Goal: Task Accomplishment & Management: Complete application form

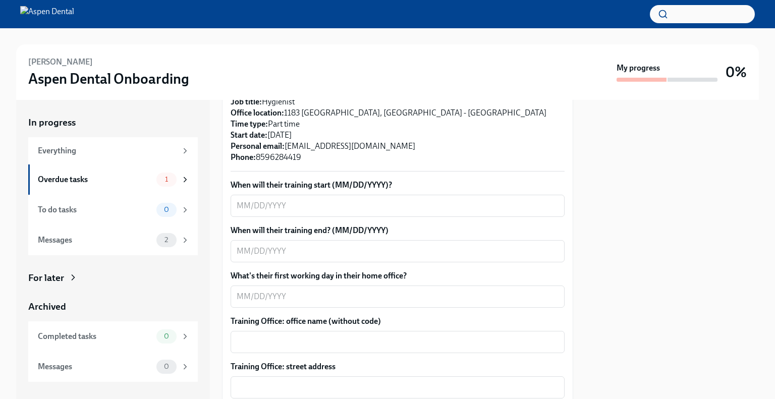
scroll to position [303, 0]
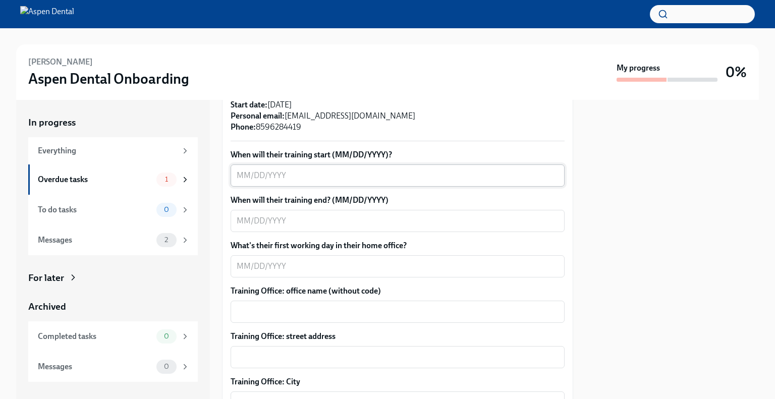
click at [255, 169] on textarea "When will their training start (MM/DD/YYYY)?" at bounding box center [398, 175] width 322 height 12
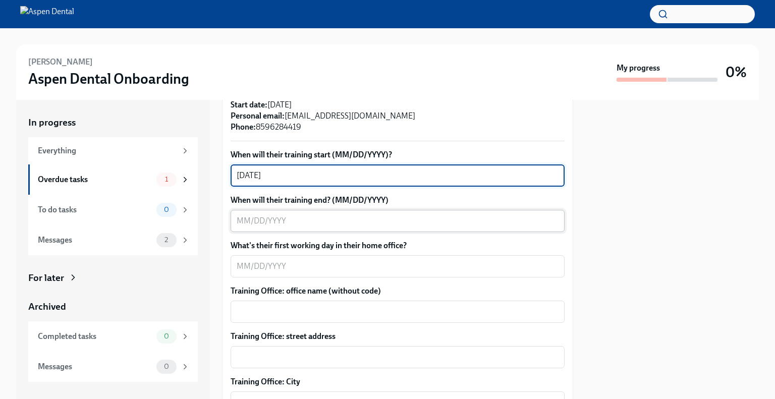
type textarea "[DATE]"
click at [243, 215] on textarea "When will their training end? (MM/DD/YYYY)" at bounding box center [398, 221] width 322 height 12
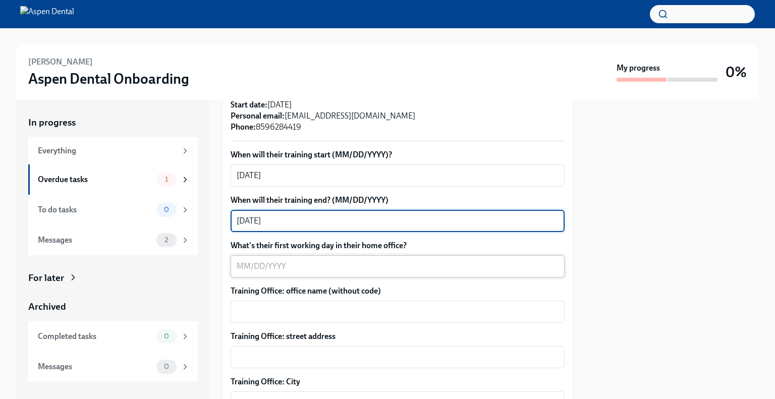
type textarea "[DATE]"
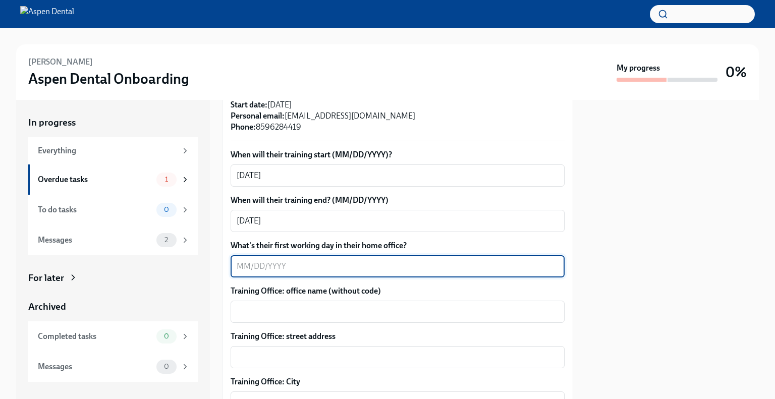
click at [244, 260] on textarea "What's their first working day in their home office?" at bounding box center [398, 266] width 322 height 12
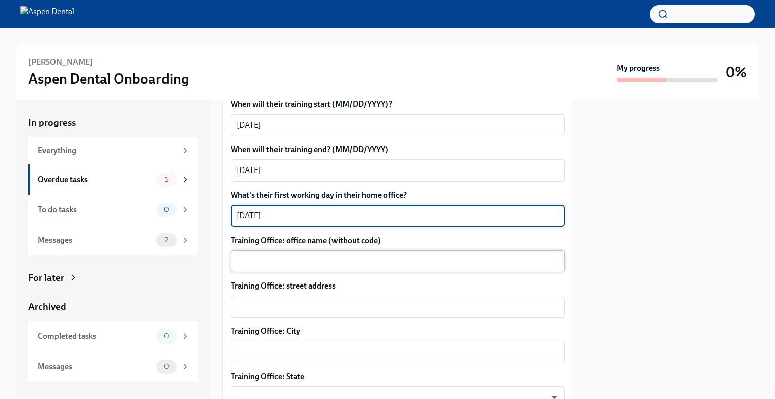
type textarea "[DATE]"
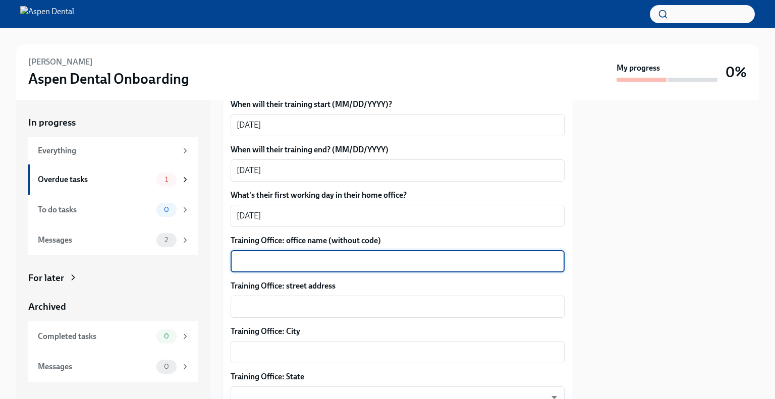
click at [312, 255] on textarea "Training Office: office name (without code)" at bounding box center [398, 261] width 322 height 12
type textarea "[GEOGRAPHIC_DATA], KT"
click at [295, 303] on div "x ​" at bounding box center [397, 307] width 334 height 22
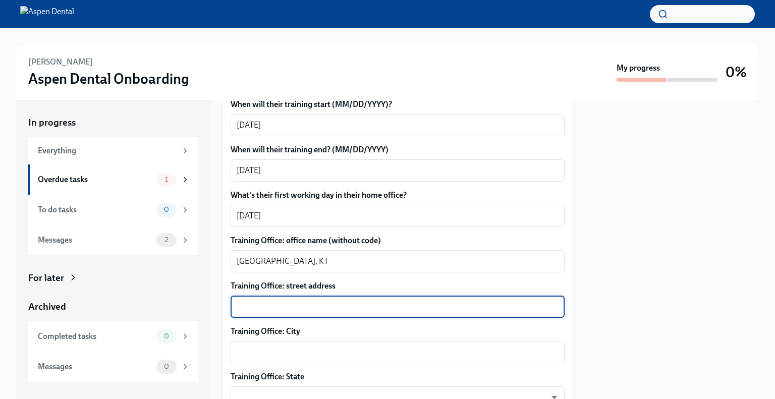
scroll to position [403, 0]
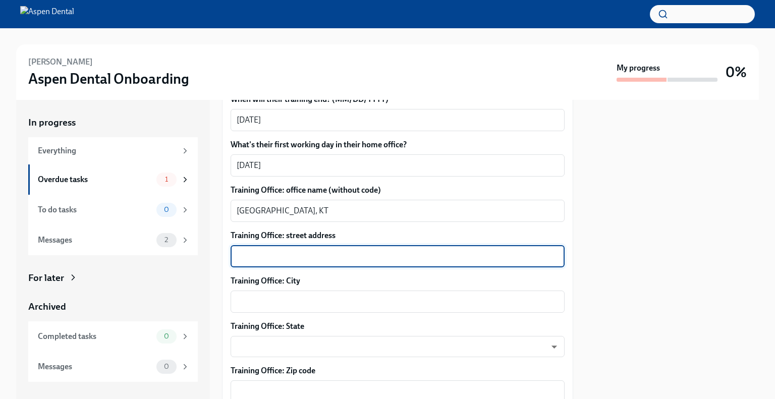
paste textarea "[STREET_ADDRESS]"
type textarea "[STREET_ADDRESS]"
click at [331, 296] on textarea "Training Office: City" at bounding box center [398, 302] width 322 height 12
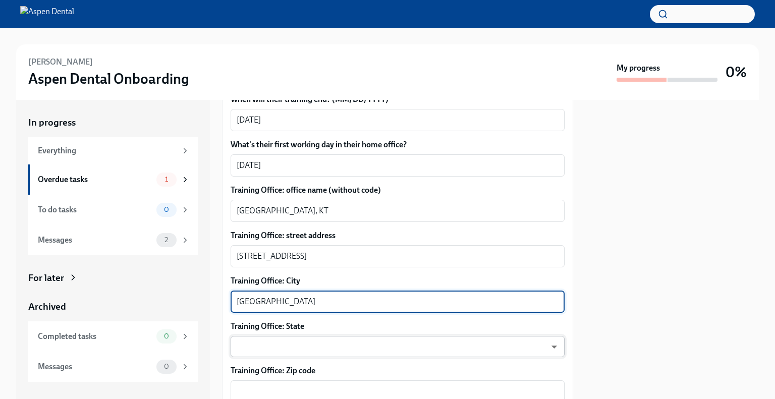
type textarea "[GEOGRAPHIC_DATA]"
click at [293, 331] on body "[PERSON_NAME] Aspen Dental Onboarding My progress 0% In progress Everything Ove…" at bounding box center [387, 199] width 775 height 399
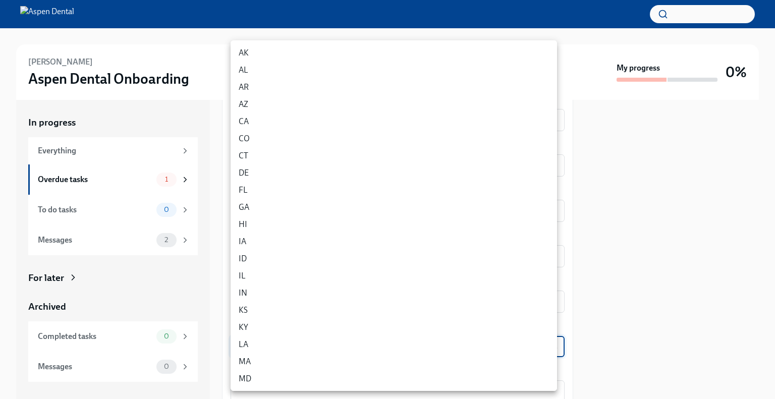
click at [284, 333] on li "KY" at bounding box center [393, 327] width 326 height 17
type input "_hgogPhmZ"
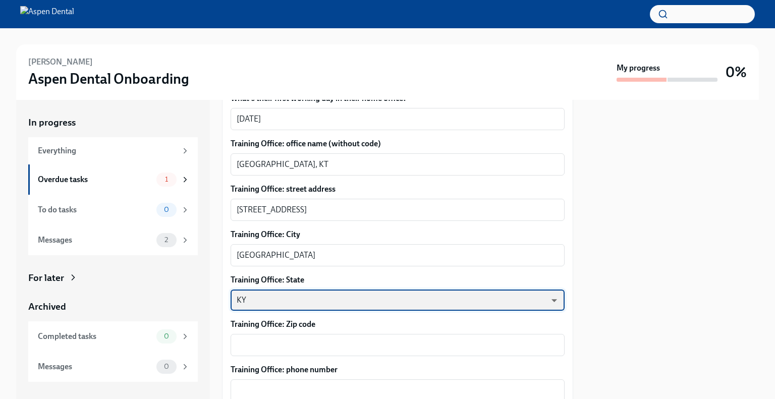
scroll to position [504, 0]
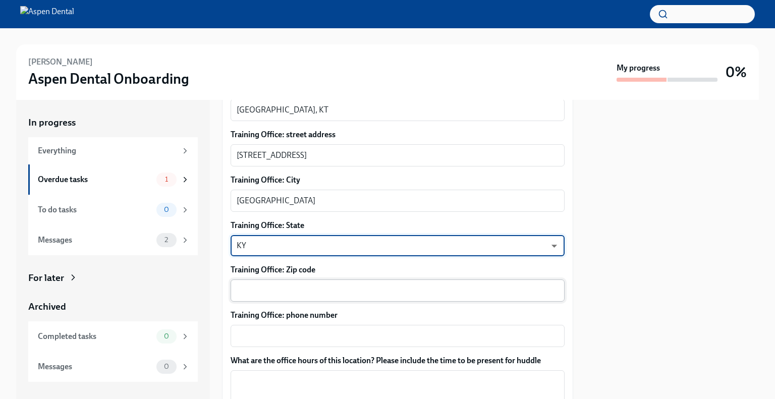
click at [297, 284] on textarea "Training Office: Zip code" at bounding box center [398, 290] width 322 height 12
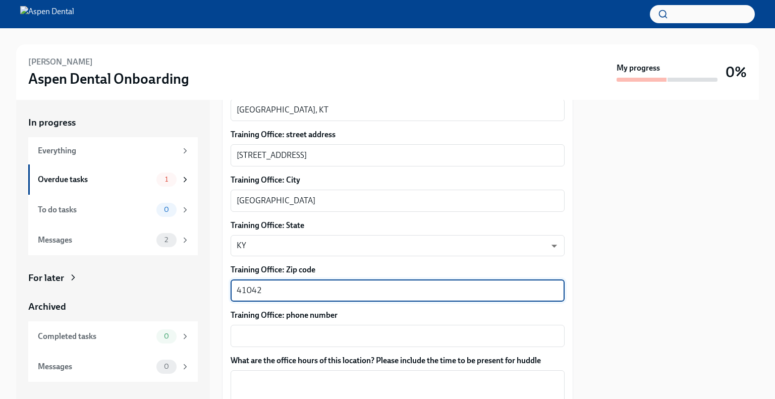
type textarea "41042"
click at [268, 325] on div "x ​" at bounding box center [397, 336] width 334 height 22
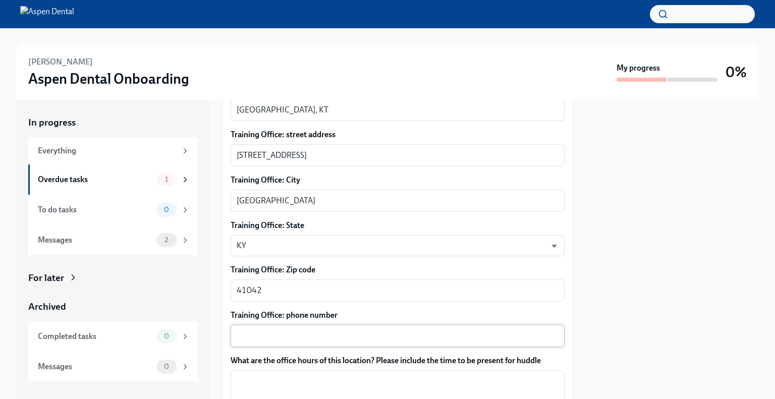
drag, startPoint x: 268, startPoint y: 316, endPoint x: 462, endPoint y: 331, distance: 194.8
drag, startPoint x: 462, startPoint y: 331, endPoint x: 308, endPoint y: 325, distance: 155.0
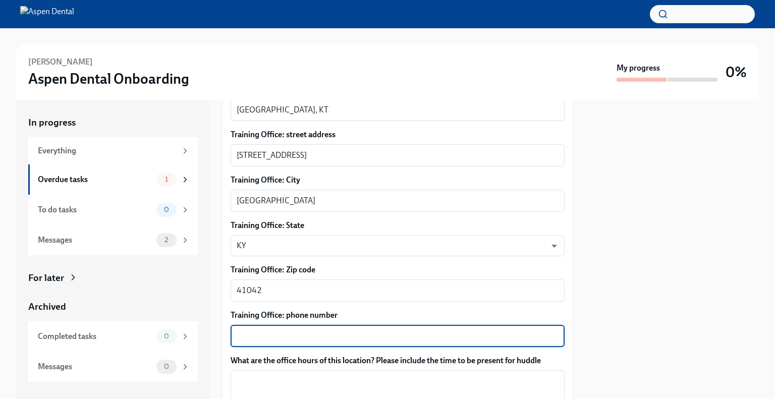
paste textarea "(859) 568-1900"
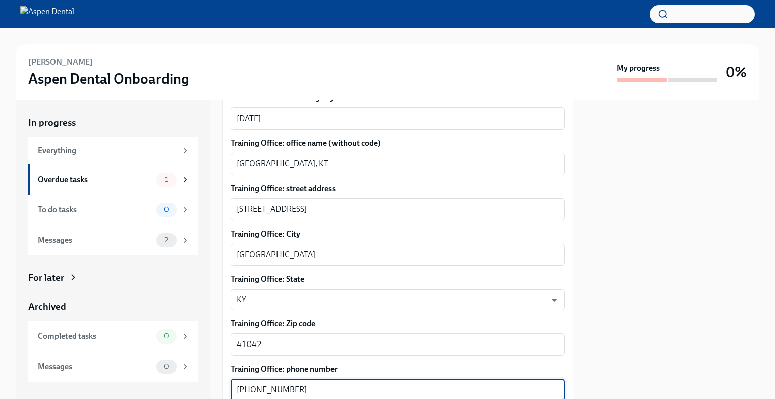
scroll to position [454, 0]
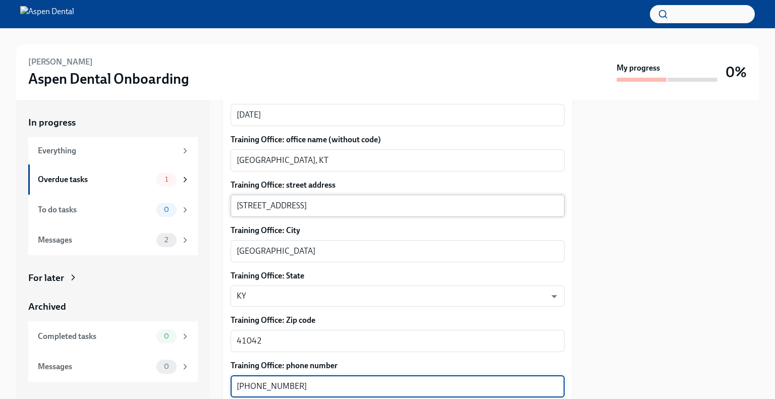
type textarea "(859) 568-1900"
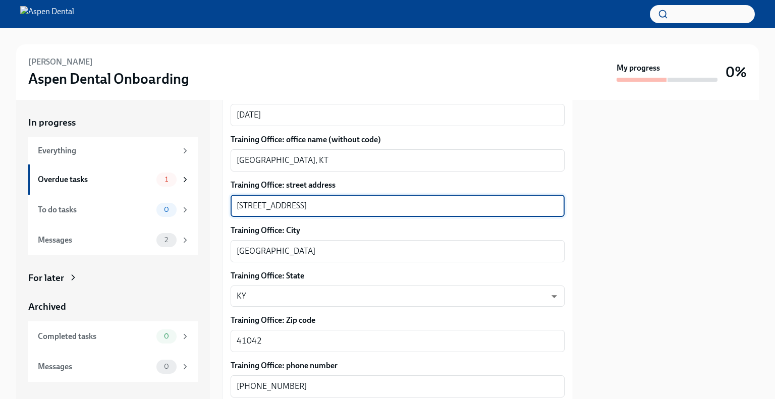
drag, startPoint x: 377, startPoint y: 195, endPoint x: 301, endPoint y: 205, distance: 76.8
click at [301, 205] on div "7668 Mall Rd Ste B, Florence, KY 41042 x ​" at bounding box center [397, 206] width 334 height 22
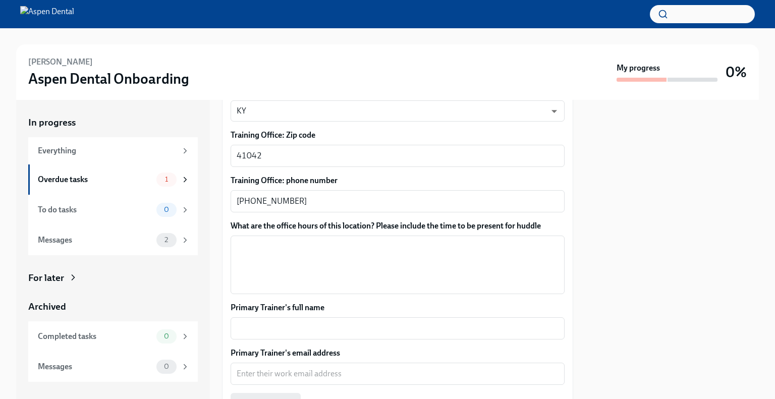
scroll to position [656, 0]
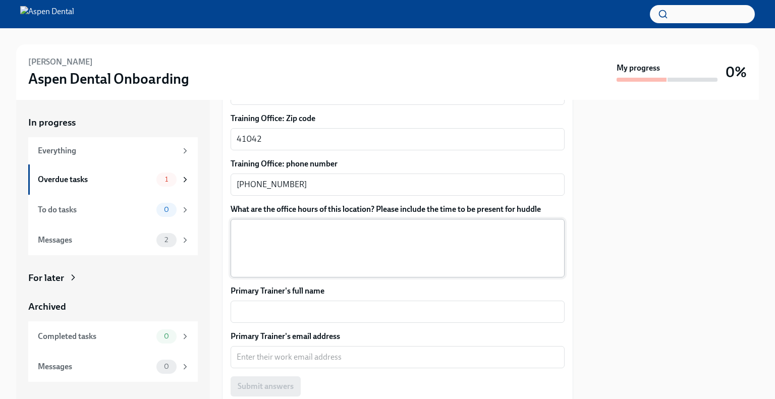
type textarea "7668 Mall Rd Ste B"
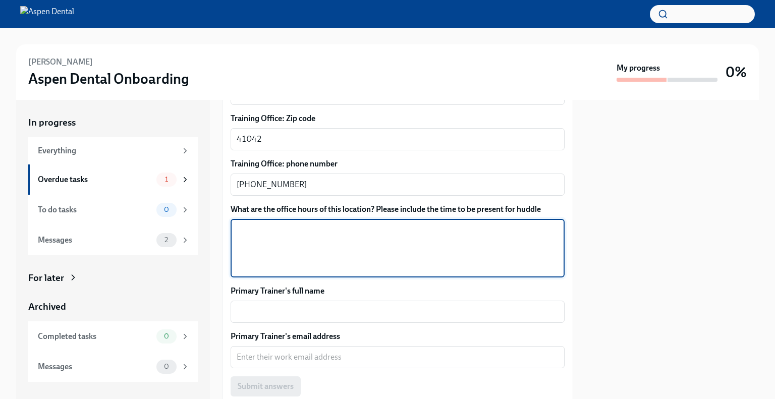
click at [381, 224] on textarea "What are the office hours of this location? Please include the time to be prese…" at bounding box center [398, 248] width 322 height 48
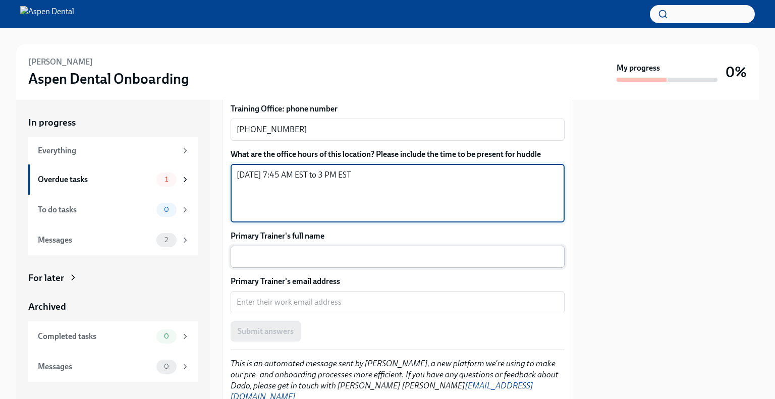
scroll to position [732, 0]
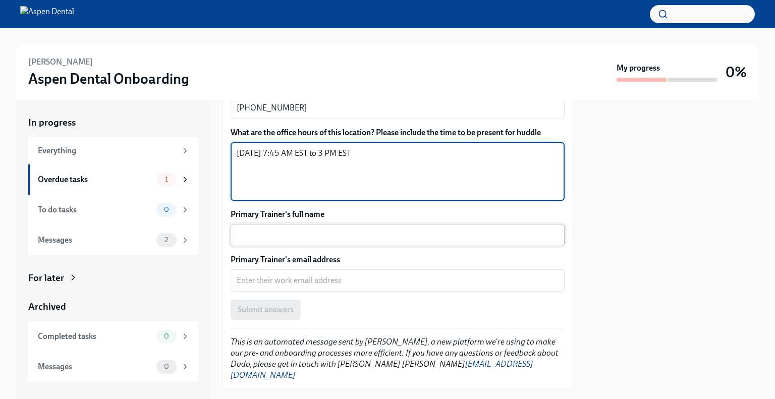
type textarea "Saturday 7:45 AM EST to 3 PM EST"
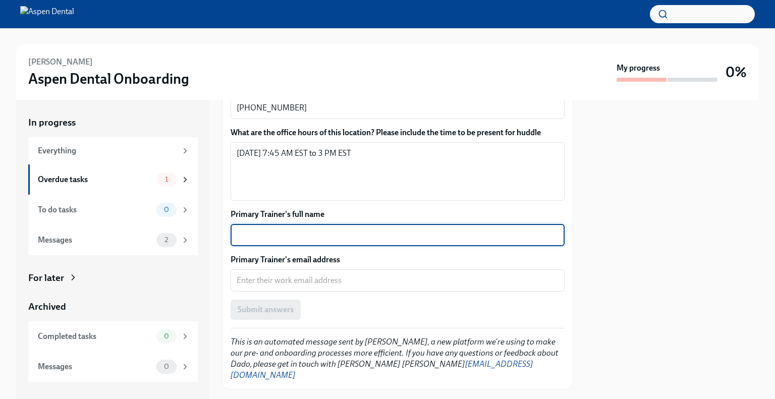
click at [308, 229] on textarea "Primary Trainer's full name" at bounding box center [398, 235] width 322 height 12
type textarea "N/A"
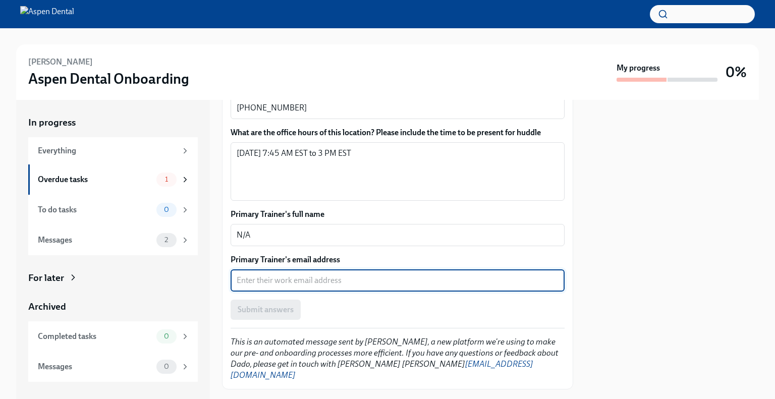
click at [303, 274] on textarea "Primary Trainer's email address" at bounding box center [398, 280] width 322 height 12
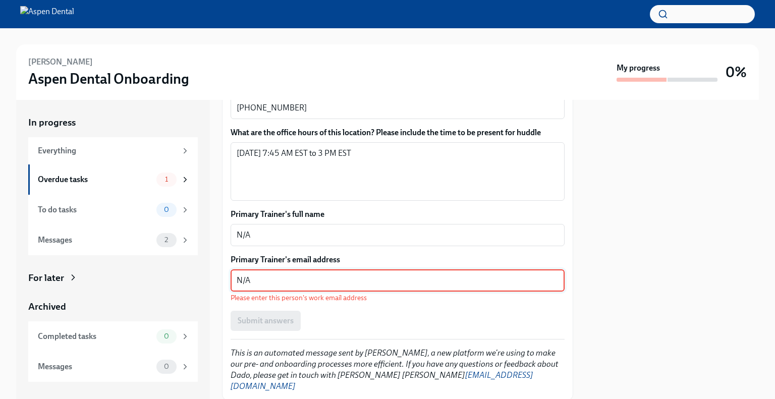
type textarea "N/A"
click at [339, 311] on div "Submit answers" at bounding box center [397, 321] width 334 height 20
drag, startPoint x: 282, startPoint y: 266, endPoint x: 210, endPoint y: 265, distance: 72.6
click at [210, 265] on div "In progress Everything Overdue tasks 1 To do tasks 0 Messages 2 For later Archi…" at bounding box center [387, 249] width 742 height 299
click at [254, 311] on div "Submit answers" at bounding box center [397, 321] width 334 height 20
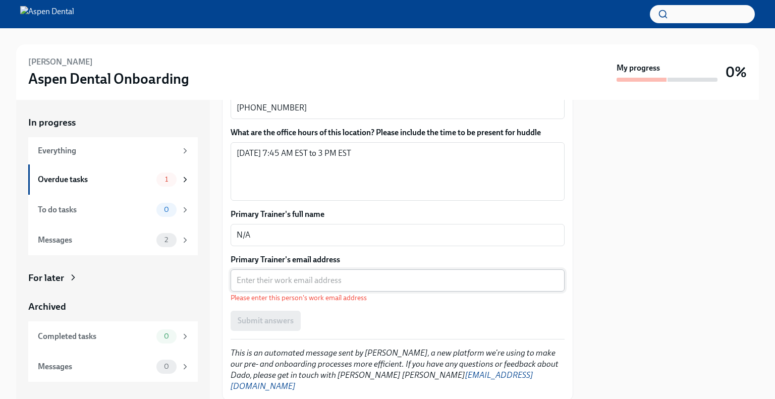
click at [264, 275] on div "x ​" at bounding box center [397, 280] width 334 height 22
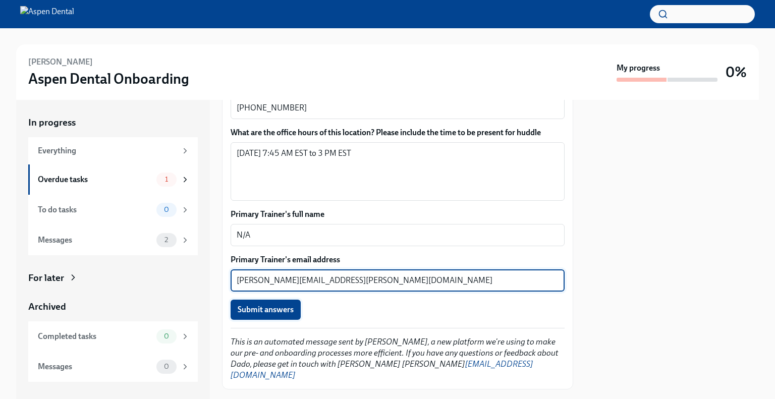
type textarea "callie.skinner@aspendental.com"
click at [280, 305] on span "Submit answers" at bounding box center [266, 310] width 56 height 10
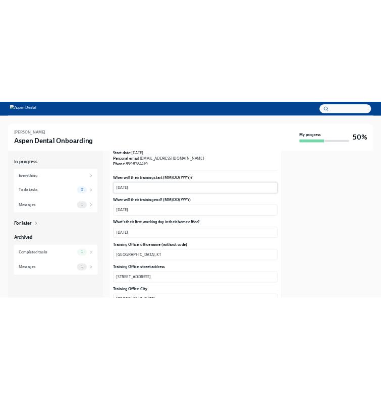
scroll to position [101, 0]
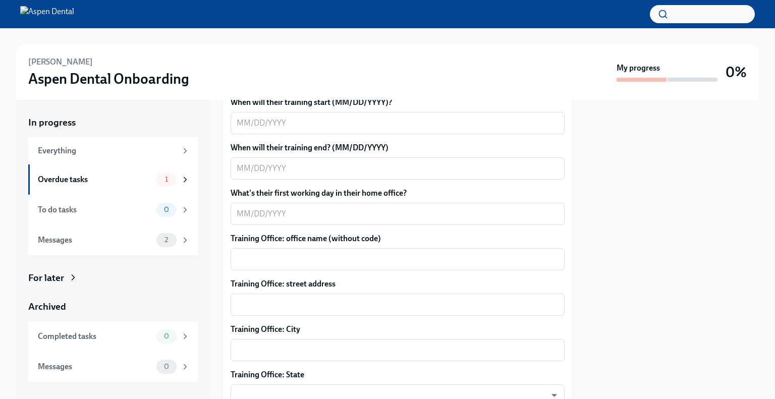
scroll to position [504, 0]
